Goal: Information Seeking & Learning: Learn about a topic

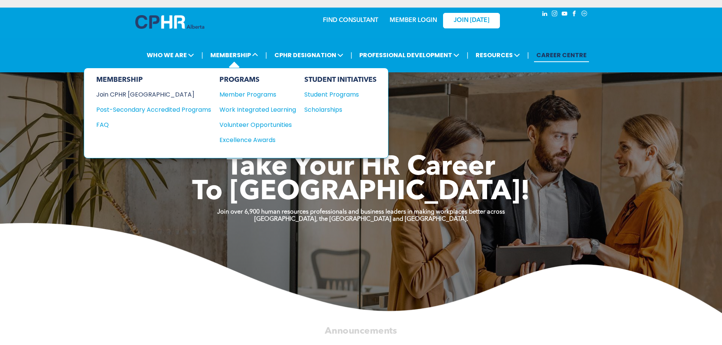
click at [137, 96] on div "Join CPHR [GEOGRAPHIC_DATA]" at bounding box center [147, 94] width 103 height 9
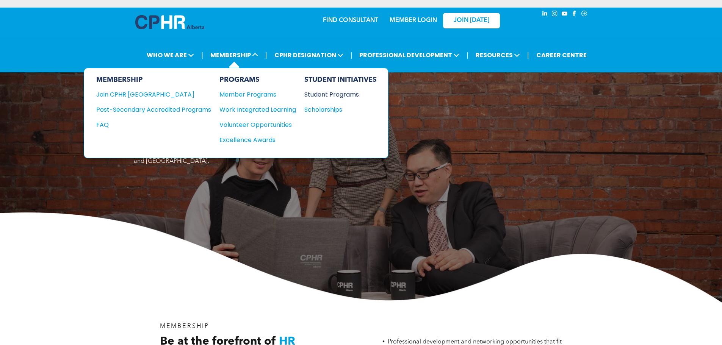
click at [334, 92] on div "Student Programs" at bounding box center [336, 94] width 65 height 9
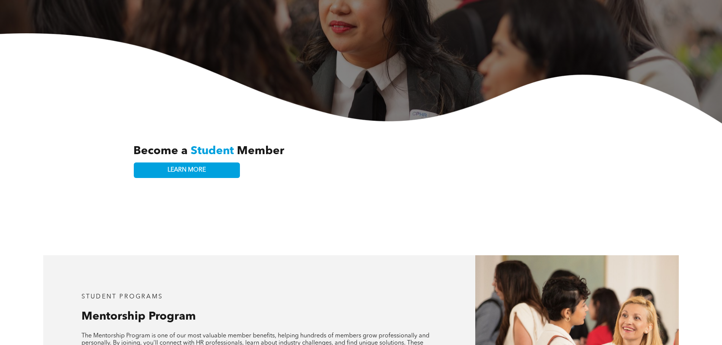
scroll to position [190, 0]
